Goal: Find specific page/section: Find specific page/section

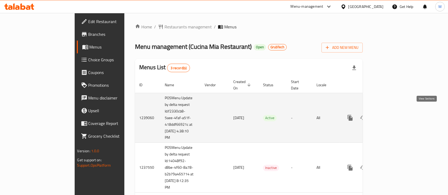
click at [391, 115] on icon "enhanced table" at bounding box center [388, 118] width 6 height 6
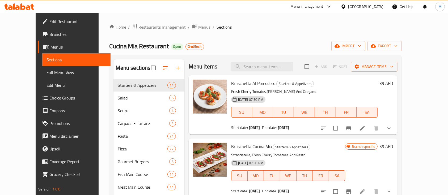
scroll to position [1, 0]
click at [392, 128] on icon "show more" at bounding box center [389, 128] width 6 height 6
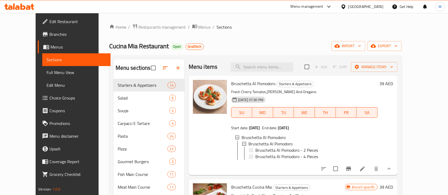
scroll to position [21, 0]
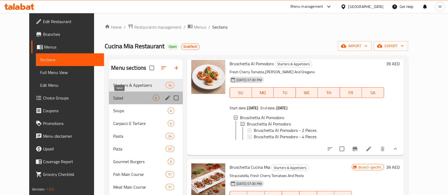
click at [139, 99] on span "Salad" at bounding box center [132, 98] width 39 height 6
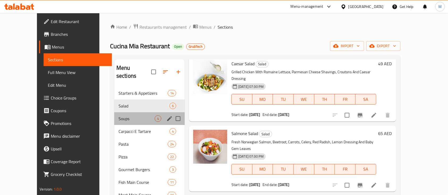
click at [131, 114] on div "Soups 4" at bounding box center [149, 118] width 70 height 13
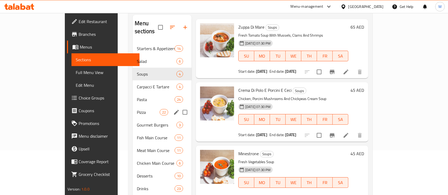
scroll to position [46, 0]
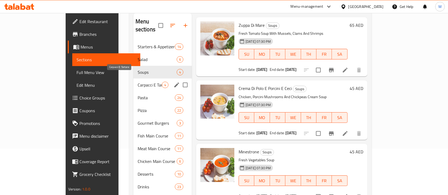
click at [138, 82] on span "Carpacci E Tartare" at bounding box center [150, 85] width 24 height 6
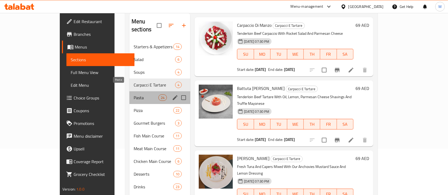
drag, startPoint x: 114, startPoint y: 90, endPoint x: 105, endPoint y: 89, distance: 9.3
click at [134, 95] on span "Pasta" at bounding box center [146, 98] width 25 height 6
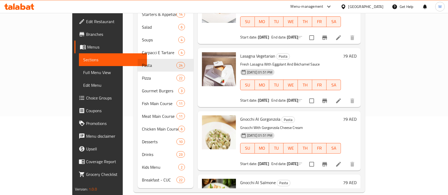
scroll to position [865, 0]
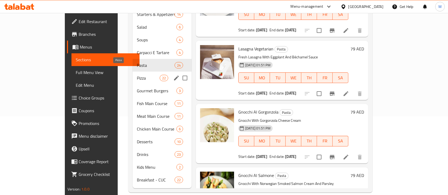
click at [137, 75] on span "Pizza" at bounding box center [148, 78] width 23 height 6
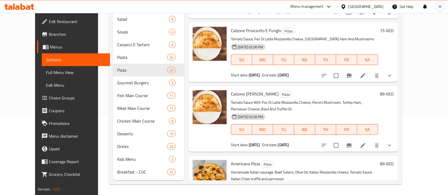
scroll to position [1114, 0]
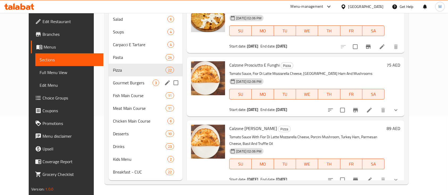
click at [115, 80] on span "Gourmet Burgers" at bounding box center [133, 83] width 40 height 6
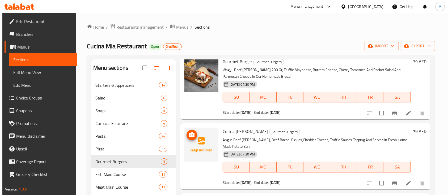
scroll to position [79, 0]
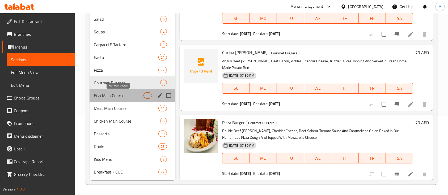
click at [123, 93] on span "Fish Main Course" at bounding box center [119, 95] width 50 height 6
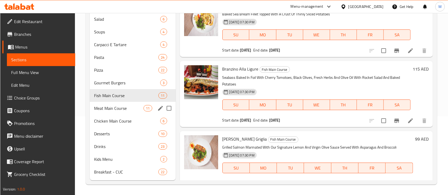
click at [124, 111] on div "Meat Main Course 11" at bounding box center [133, 108] width 86 height 13
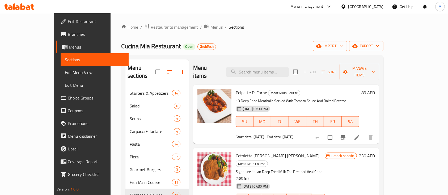
click at [155, 26] on span "Restaurants management" at bounding box center [174, 27] width 47 height 6
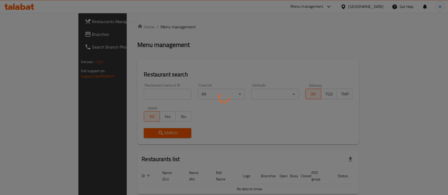
click at [144, 88] on div at bounding box center [224, 97] width 448 height 195
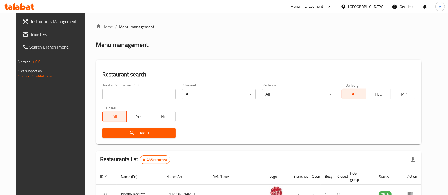
click at [139, 98] on input "search" at bounding box center [138, 94] width 73 height 11
type input "drift burger"
click button "Search" at bounding box center [138, 133] width 73 height 10
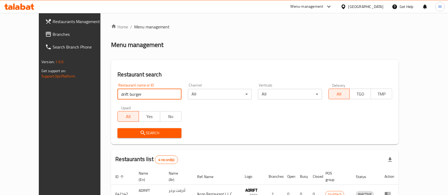
scroll to position [87, 0]
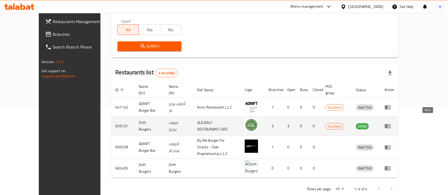
click at [391, 123] on icon "enhanced table" at bounding box center [387, 126] width 6 height 6
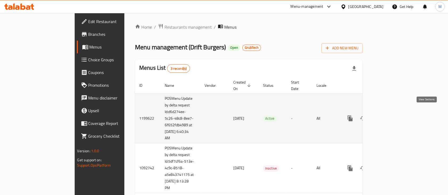
click at [391, 115] on icon "enhanced table" at bounding box center [388, 118] width 6 height 6
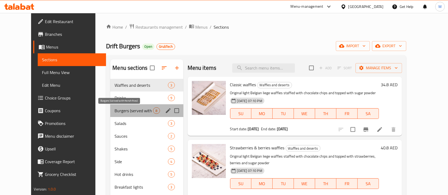
drag, startPoint x: 126, startPoint y: 100, endPoint x: 105, endPoint y: 109, distance: 22.7
click at [114, 108] on span "Burgers (served with french fries)" at bounding box center [133, 111] width 39 height 6
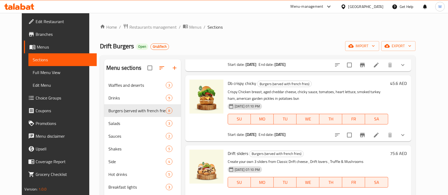
scroll to position [73, 0]
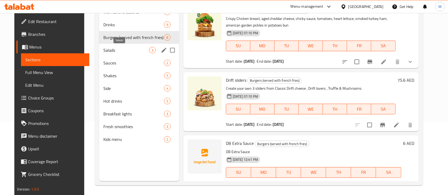
click at [103, 51] on span "Salads" at bounding box center [125, 50] width 45 height 6
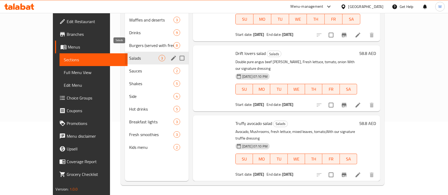
scroll to position [8, 0]
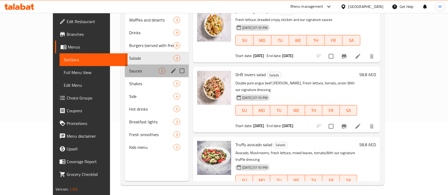
click at [125, 65] on div "Sauces 2" at bounding box center [157, 71] width 64 height 13
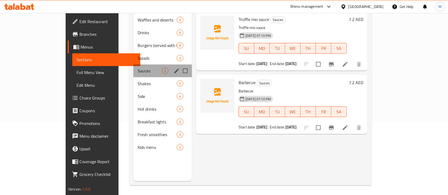
click at [133, 65] on div "Sauces 2" at bounding box center [162, 71] width 58 height 13
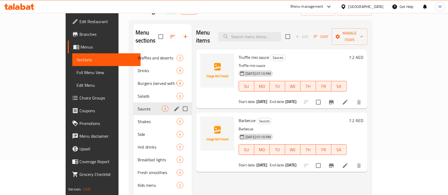
scroll to position [34, 0]
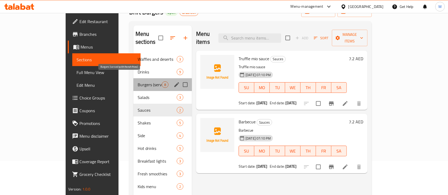
click at [138, 82] on span "Burgers (served with french fries)" at bounding box center [150, 85] width 24 height 6
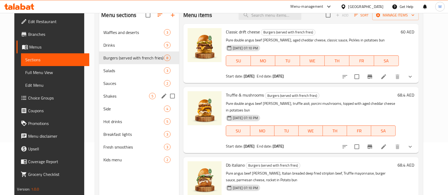
scroll to position [74, 0]
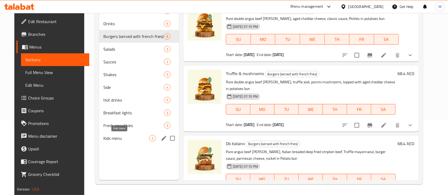
click at [110, 140] on span "Kids menu" at bounding box center [125, 138] width 45 height 6
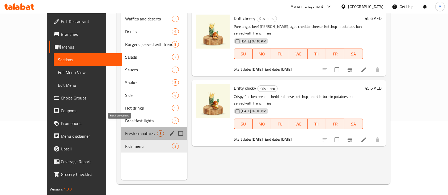
click at [125, 130] on span "Fresh smoothies" at bounding box center [141, 133] width 32 height 6
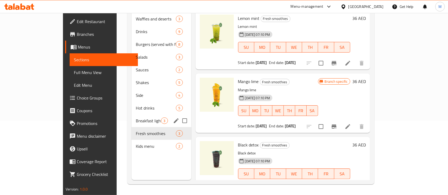
click at [131, 116] on div "Breakfast lights 3" at bounding box center [160, 120] width 59 height 13
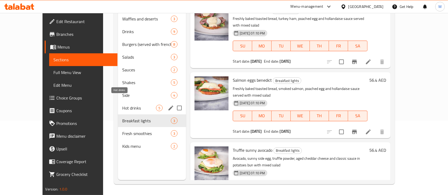
drag, startPoint x: 99, startPoint y: 101, endPoint x: 93, endPoint y: 96, distance: 7.7
click at [118, 102] on div "Hot drinks 5" at bounding box center [152, 108] width 68 height 13
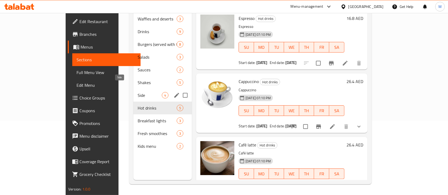
click at [138, 92] on span "Side" at bounding box center [150, 95] width 24 height 6
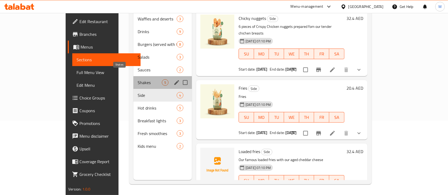
click at [138, 79] on span "Shakes" at bounding box center [150, 82] width 24 height 6
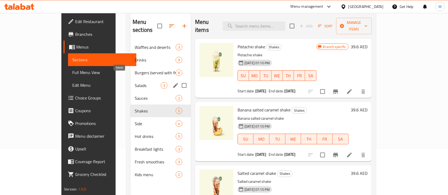
scroll to position [40, 0]
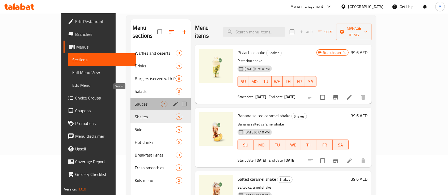
click at [135, 101] on span "Sauces" at bounding box center [148, 104] width 26 height 6
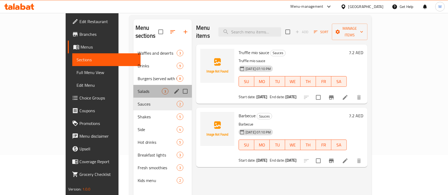
click at [133, 89] on div "Salads 3" at bounding box center [162, 91] width 58 height 13
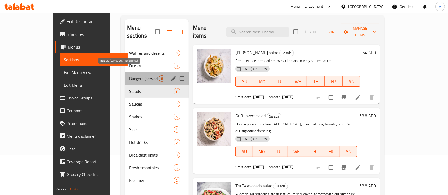
click at [129, 75] on span "Burgers (served with french fries)" at bounding box center [143, 78] width 29 height 6
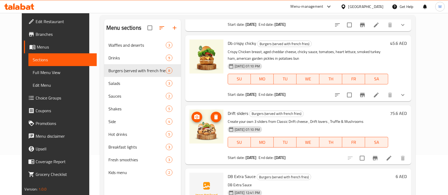
scroll to position [74, 0]
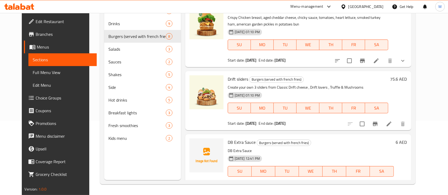
click at [212, 102] on div at bounding box center [206, 100] width 38 height 55
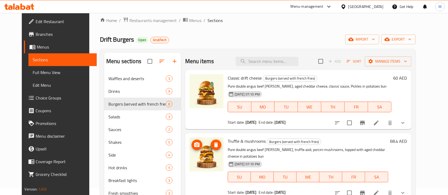
scroll to position [0, 0]
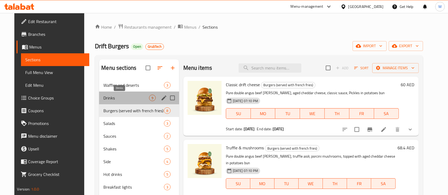
click at [123, 96] on span "Drinks" at bounding box center [125, 98] width 45 height 6
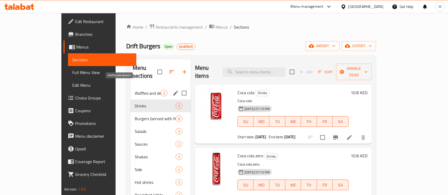
click at [135, 90] on span "Waffles and deserts" at bounding box center [148, 93] width 26 height 6
